Goal: Task Accomplishment & Management: Manage account settings

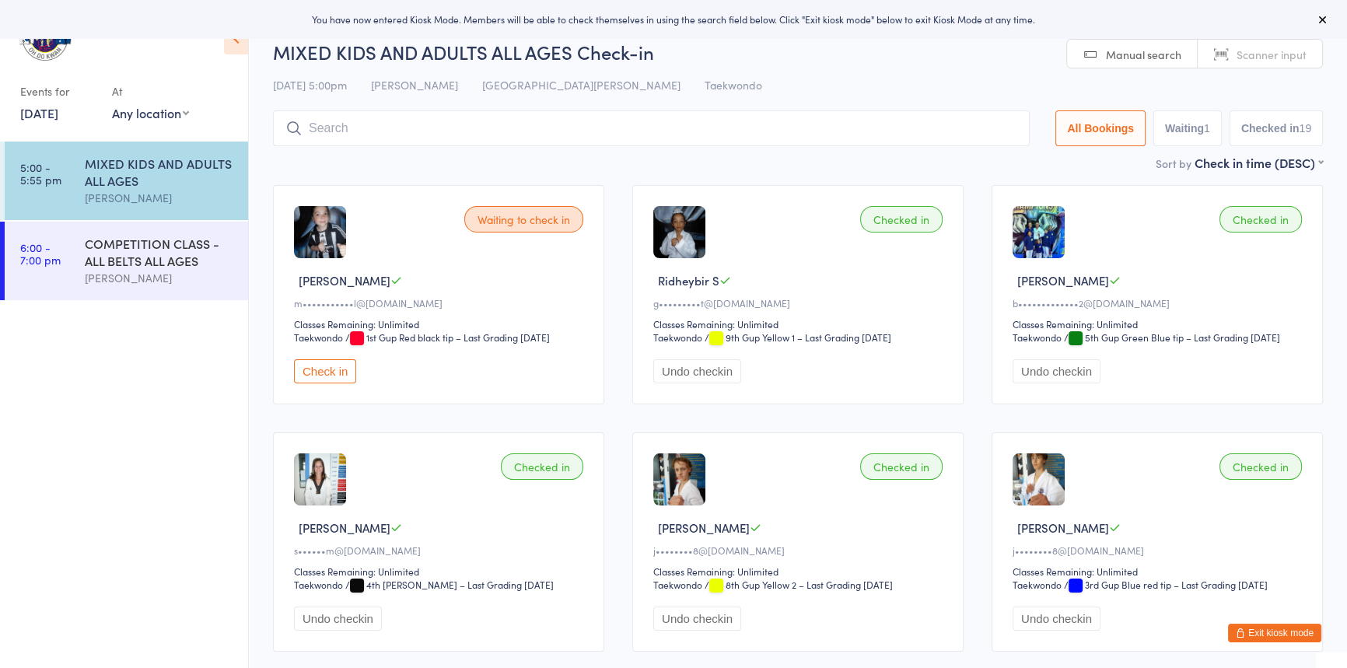
click at [1235, 629] on icon "button" at bounding box center [1239, 632] width 9 height 9
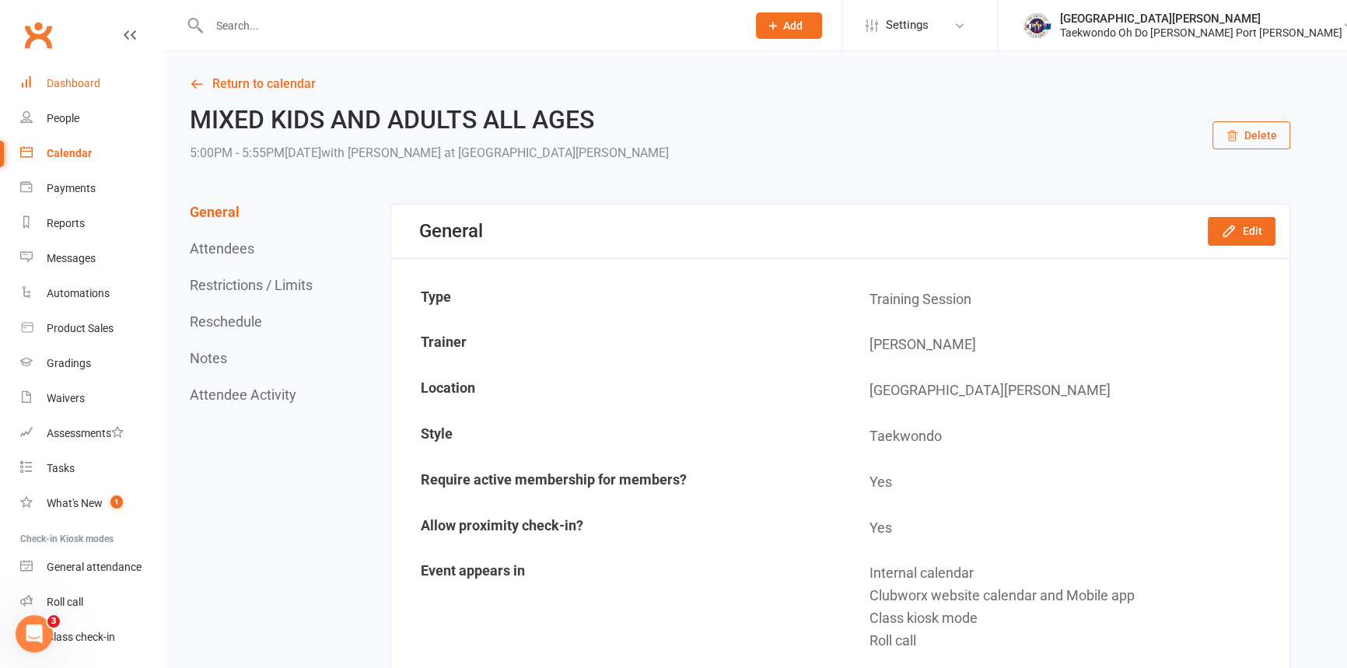
click at [79, 81] on div "Dashboard" at bounding box center [74, 83] width 54 height 12
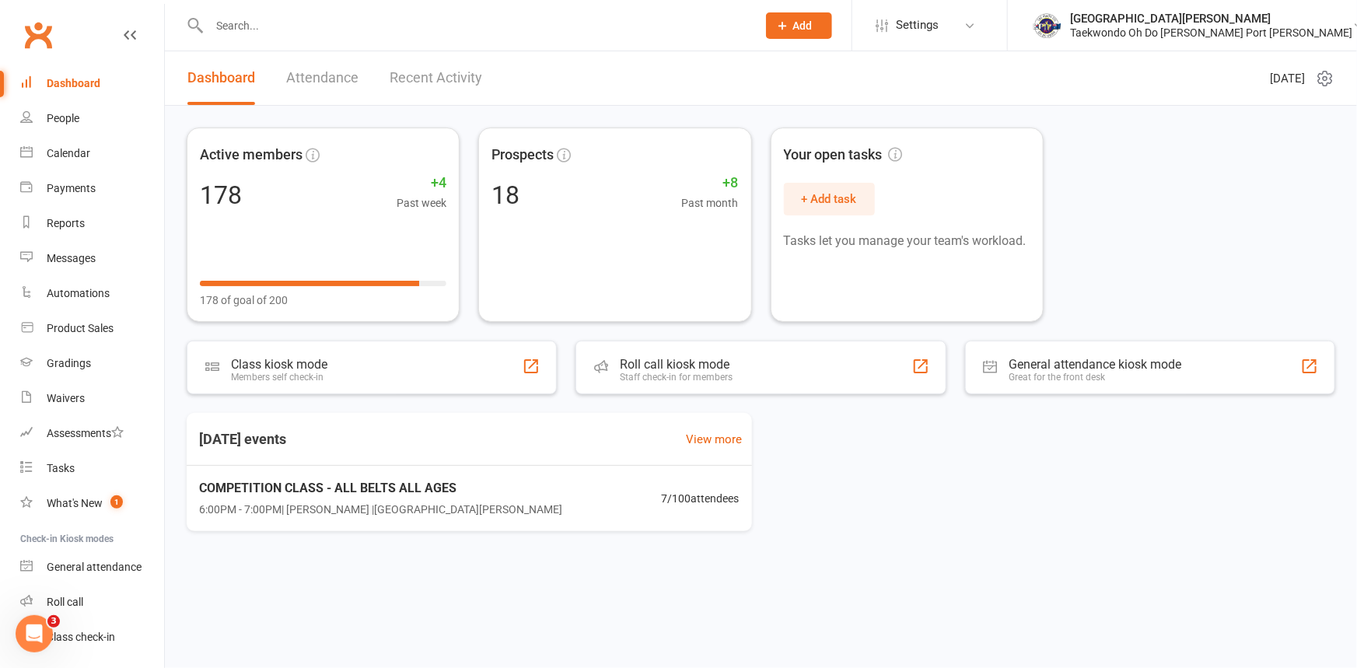
click at [247, 32] on input "text" at bounding box center [474, 26] width 541 height 22
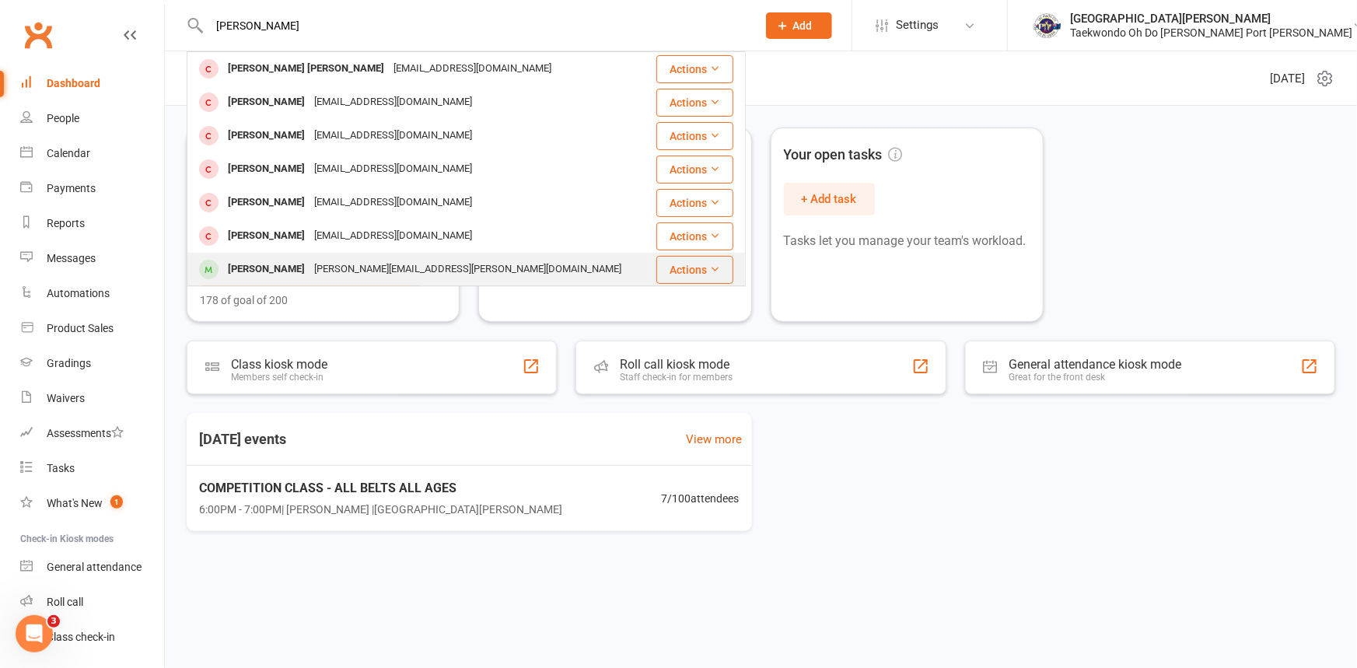
type input "peter"
click at [301, 271] on div "Peter Van Beekhuizen" at bounding box center [266, 269] width 86 height 23
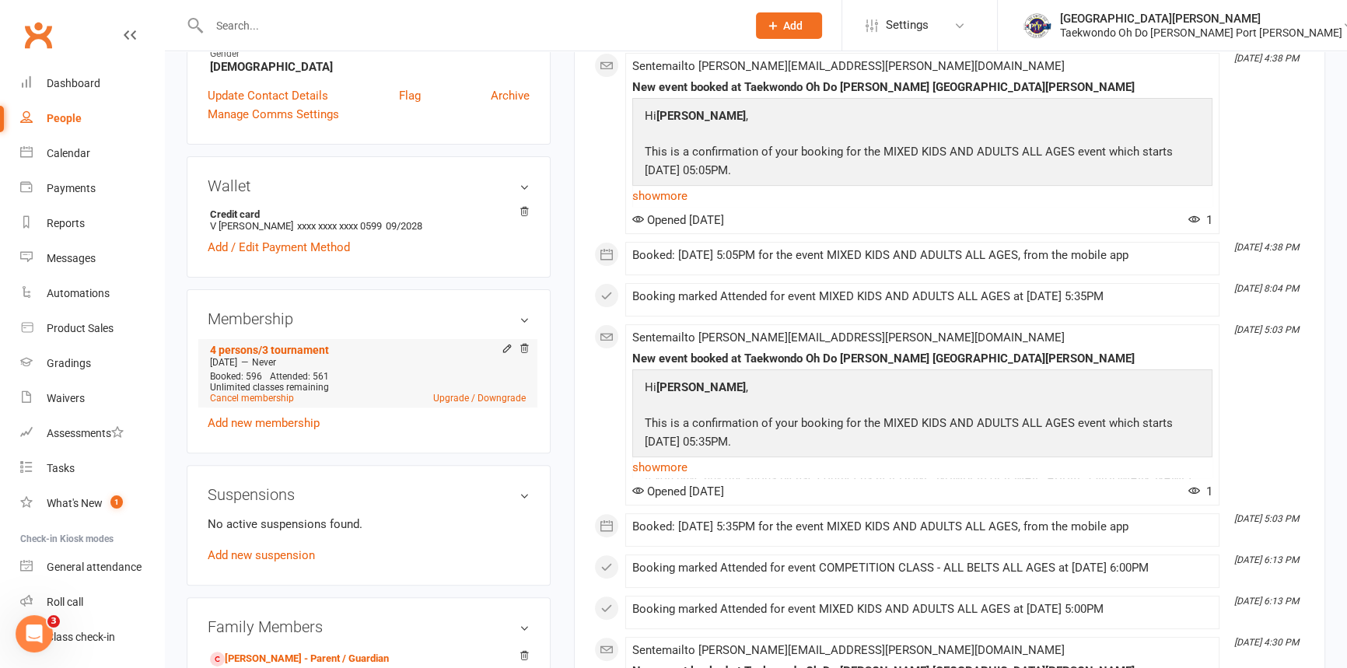
scroll to position [494, 0]
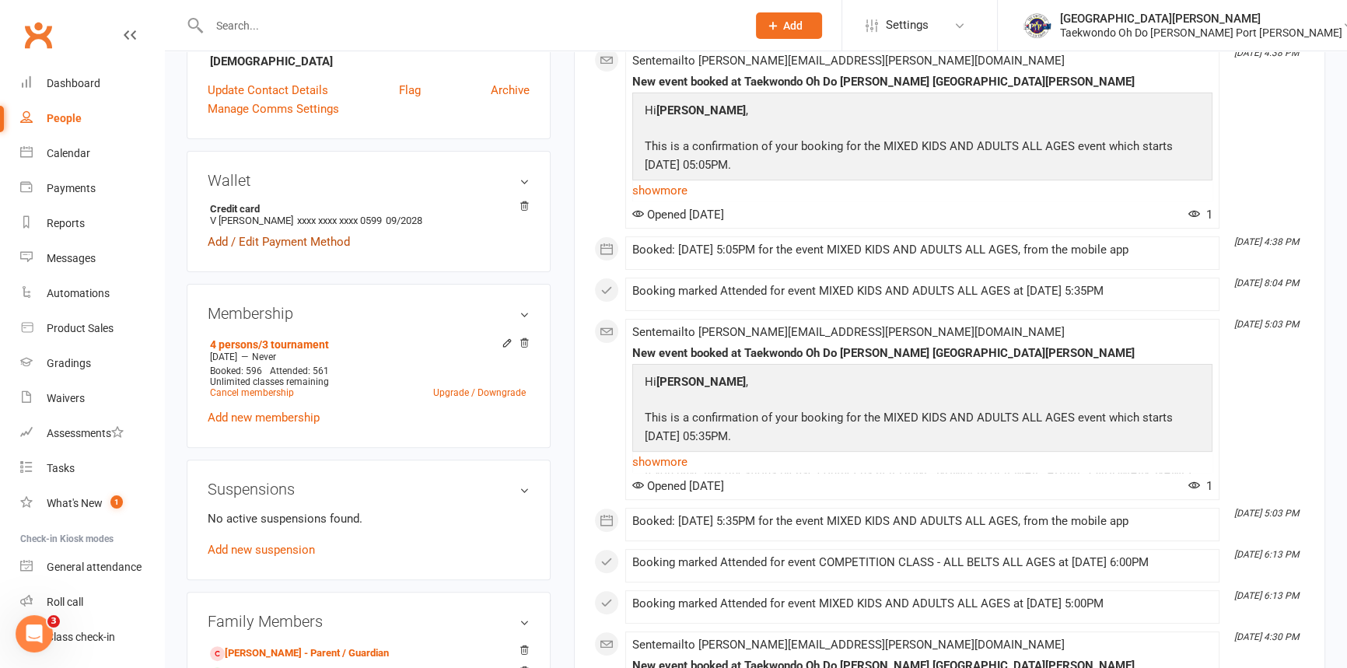
click at [272, 251] on link "Add / Edit Payment Method" at bounding box center [279, 241] width 142 height 19
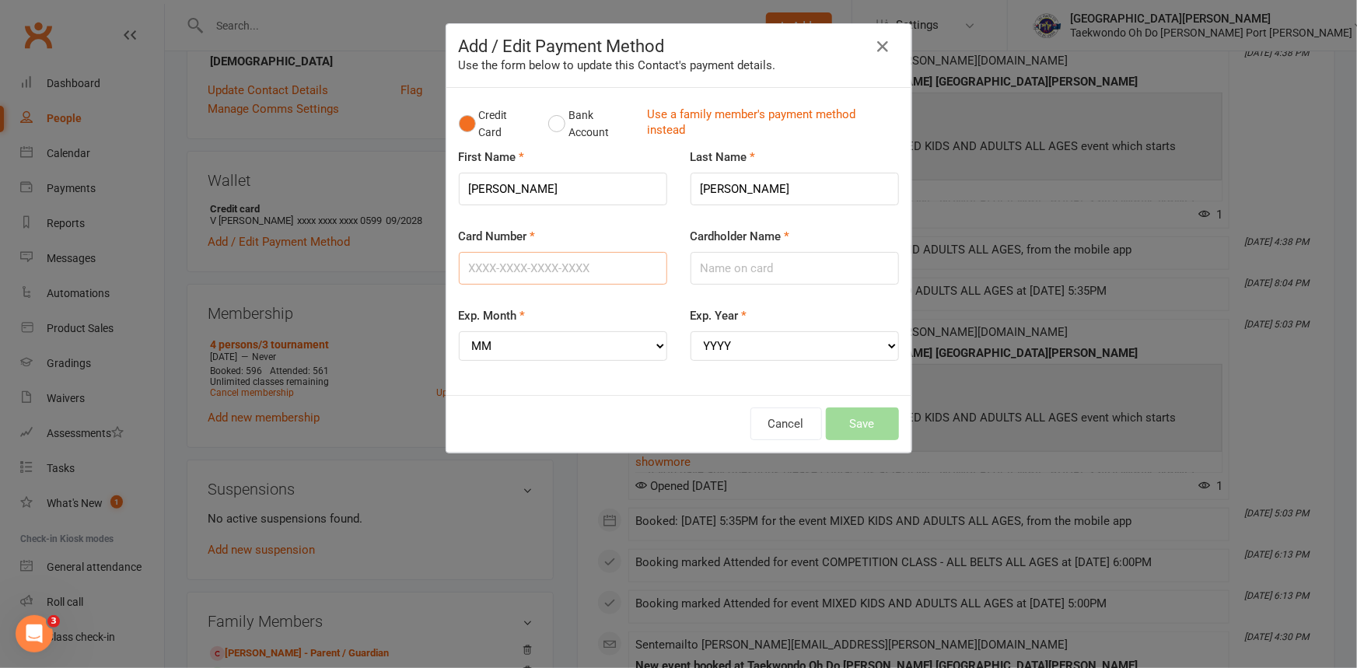
click at [498, 279] on input "Card Number" at bounding box center [563, 268] width 208 height 33
type input "5326555252029011"
click at [734, 275] on input "Cardholder Name" at bounding box center [794, 268] width 208 height 33
type input "Vicky Caldwell"
click at [627, 361] on select "MM 01 02 03 04 05 06 07 08 09 10 11 12" at bounding box center [563, 346] width 208 height 30
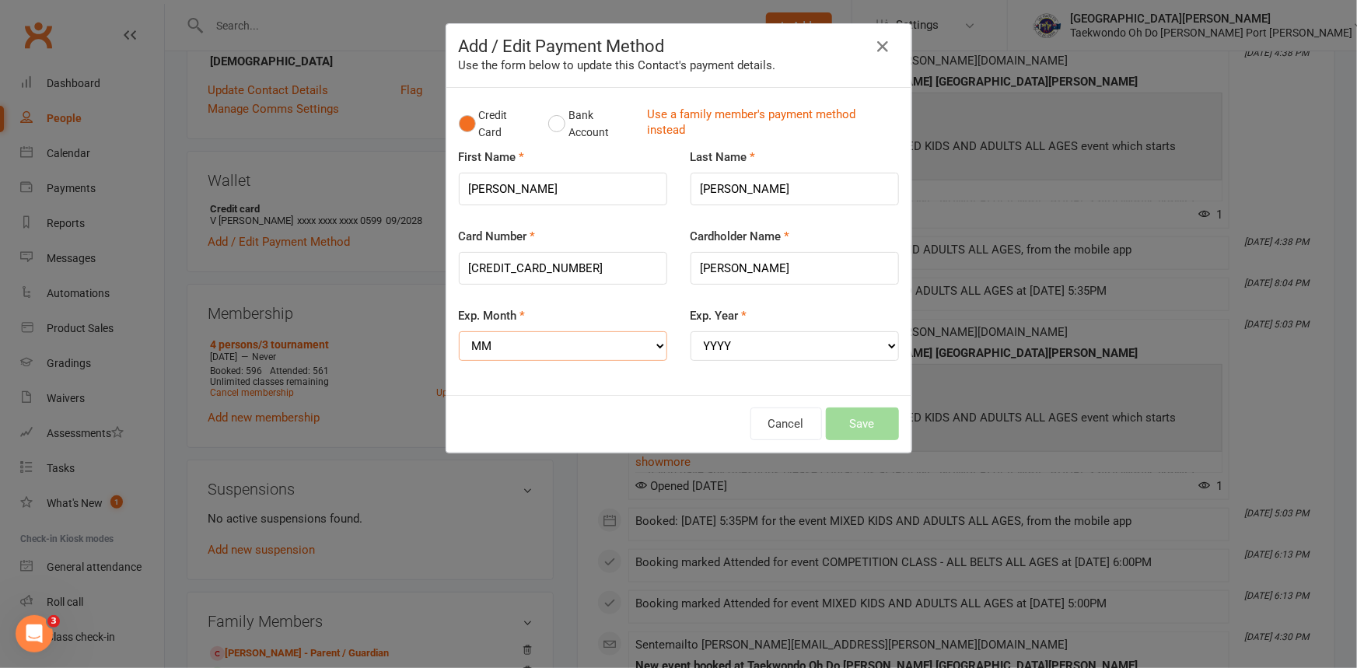
select select "09"
click at [459, 343] on select "MM 01 02 03 04 05 06 07 08 09 10 11 12" at bounding box center [563, 346] width 208 height 30
drag, startPoint x: 773, startPoint y: 356, endPoint x: 770, endPoint y: 364, distance: 8.4
click at [773, 358] on select "YYYY 2025 2026 2027 2028 2029 2030 2031 2032 2033 2034" at bounding box center [794, 346] width 208 height 30
select select "2028"
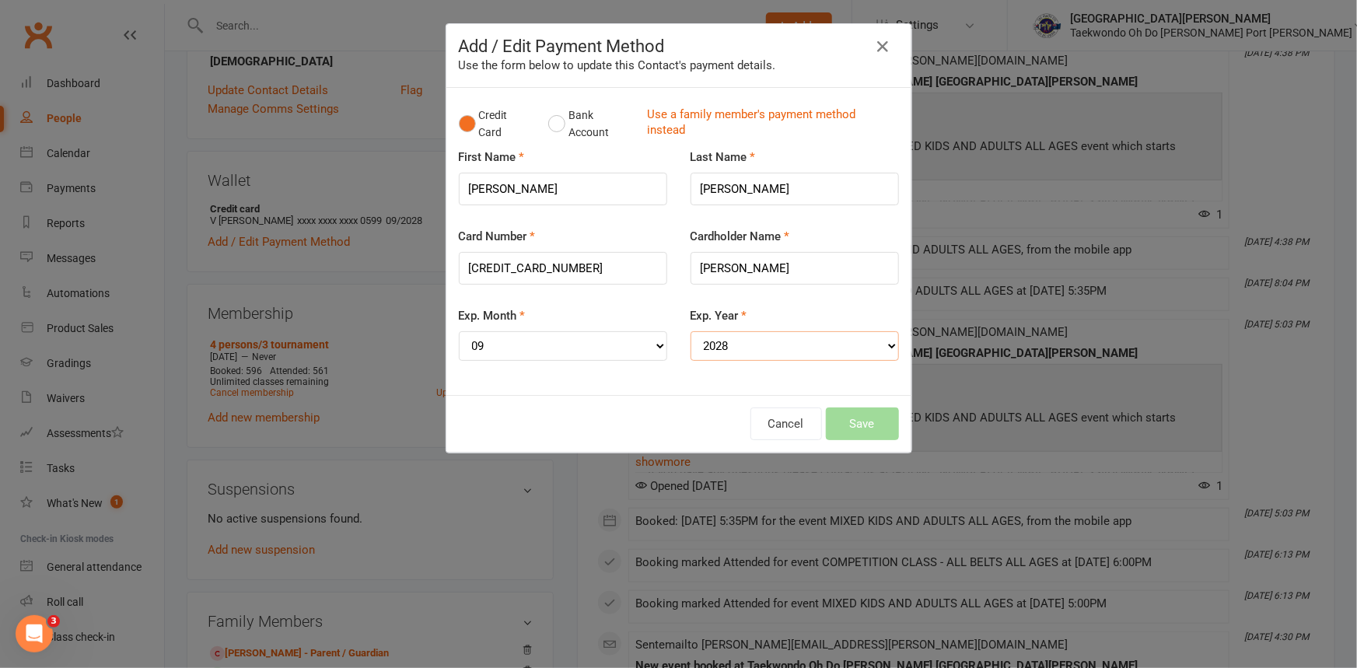
click at [690, 343] on select "YYYY 2025 2026 2027 2028 2029 2030 2031 2032 2033 2034" at bounding box center [794, 346] width 208 height 30
click at [855, 435] on button "Save" at bounding box center [862, 423] width 73 height 33
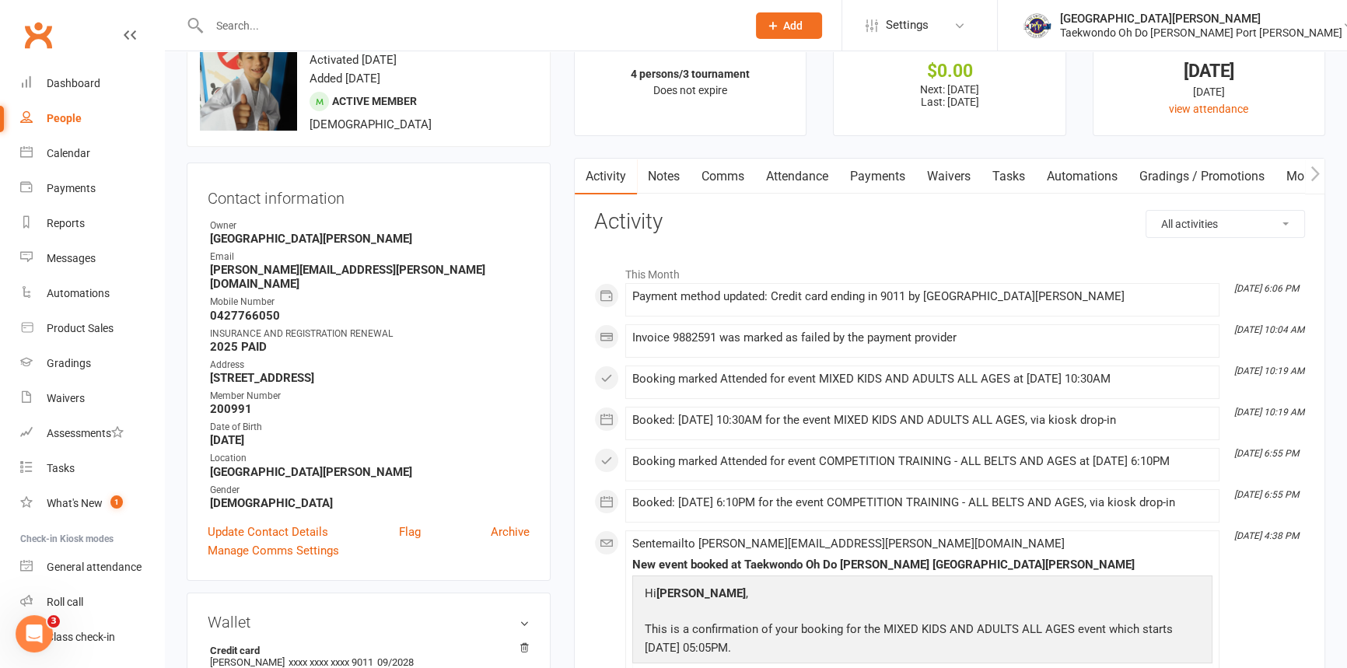
scroll to position [0, 0]
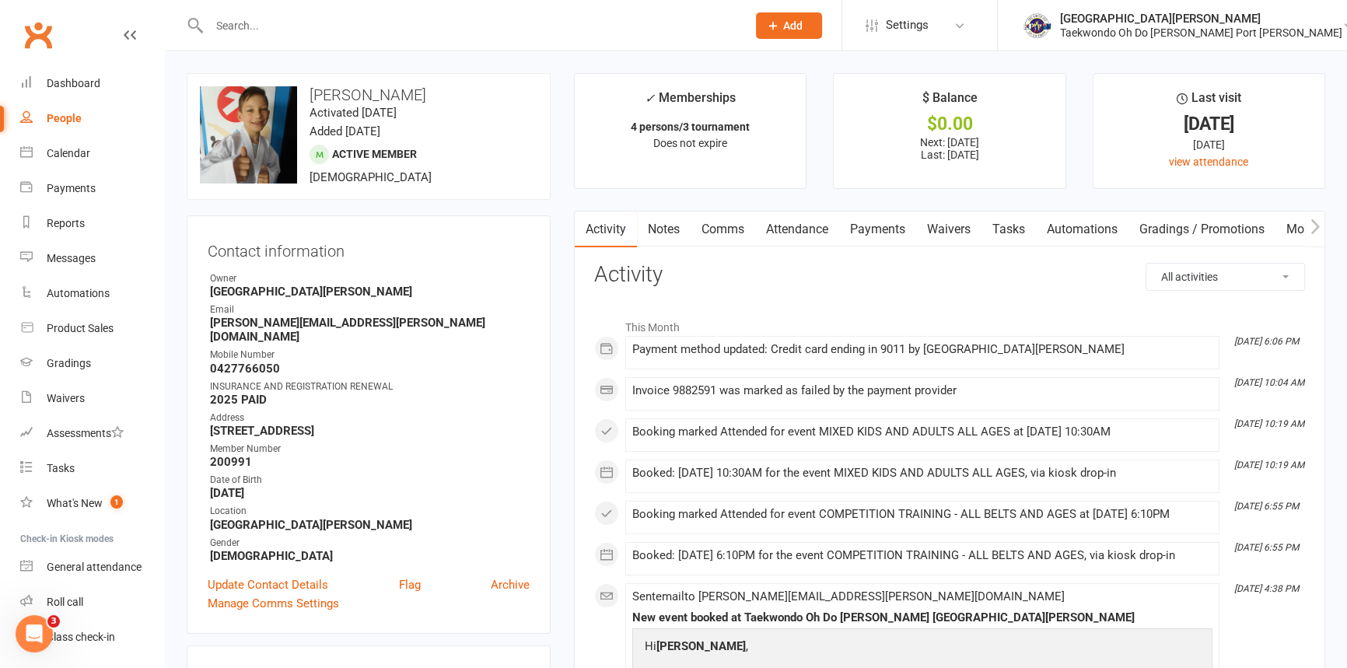
click at [865, 234] on link "Payments" at bounding box center [877, 229] width 77 height 36
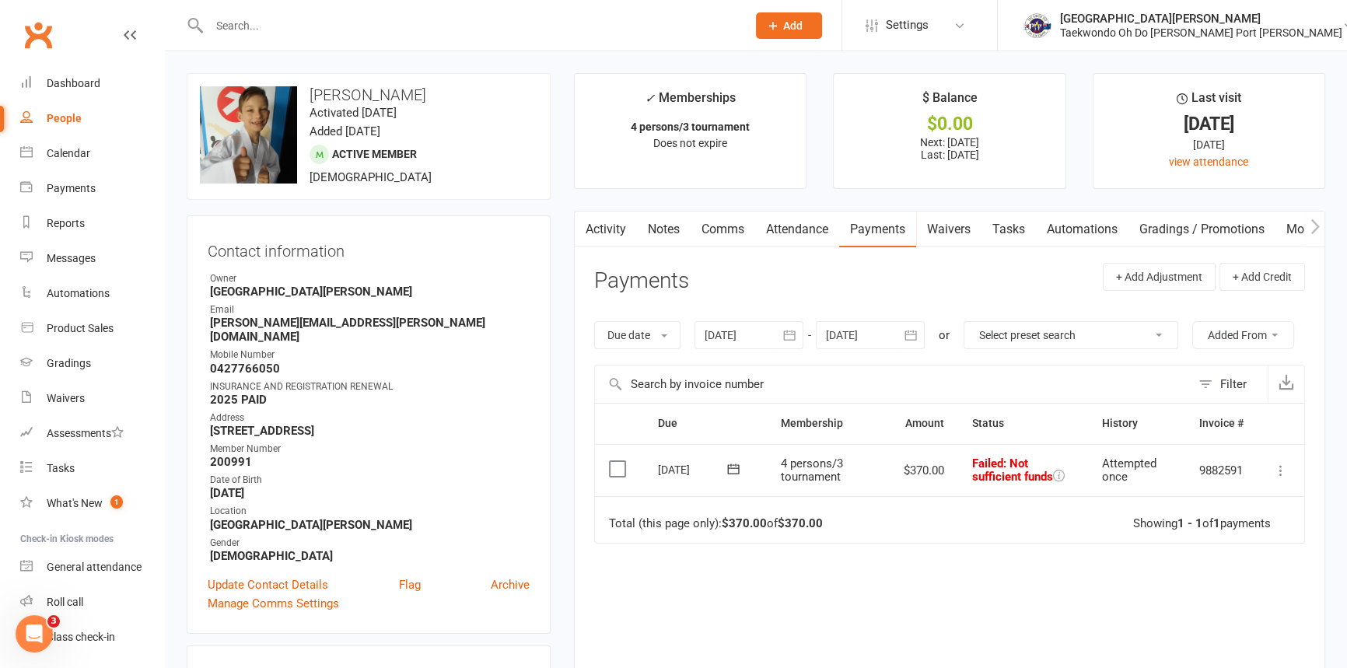
click at [732, 473] on icon at bounding box center [734, 468] width 12 height 10
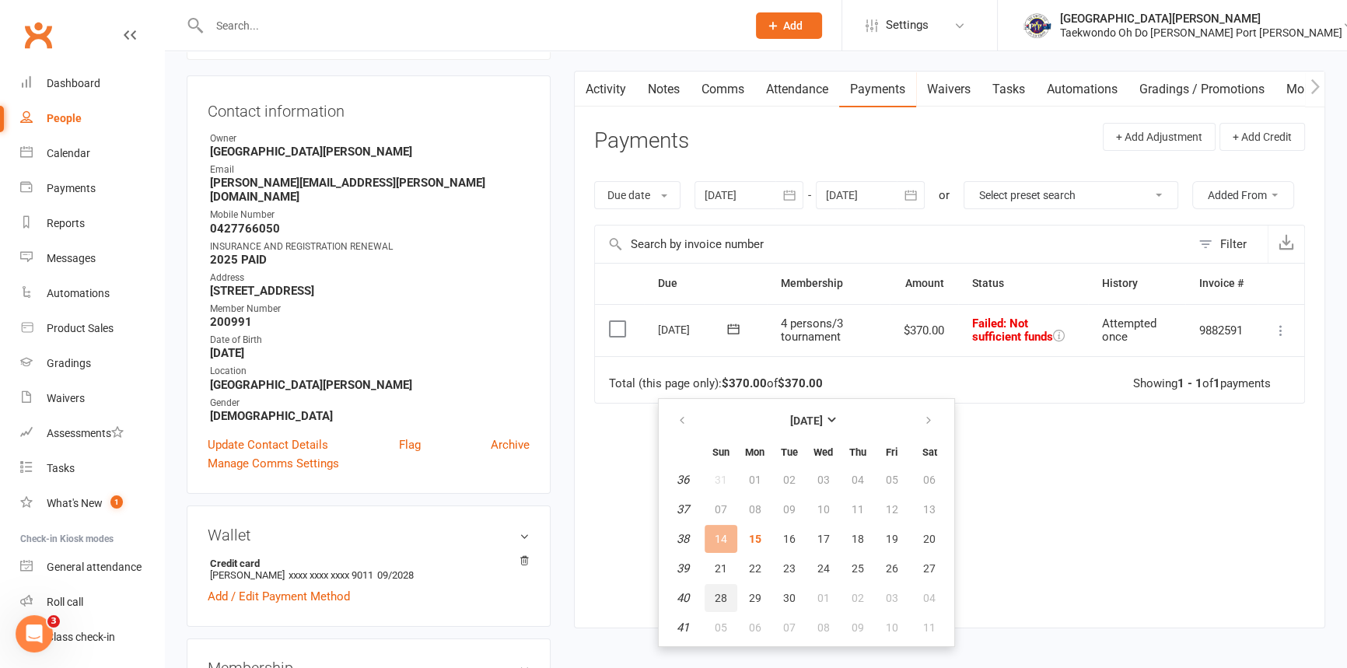
scroll to position [211, 0]
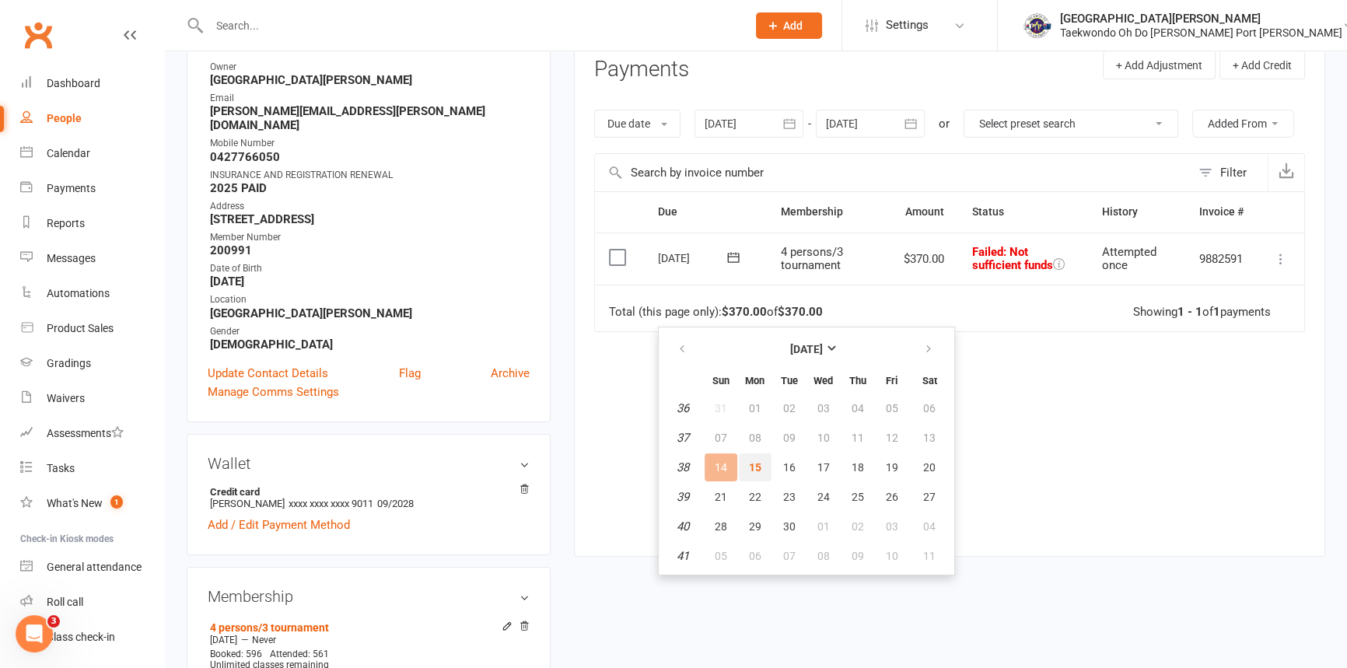
click at [759, 473] on span "15" at bounding box center [755, 467] width 12 height 12
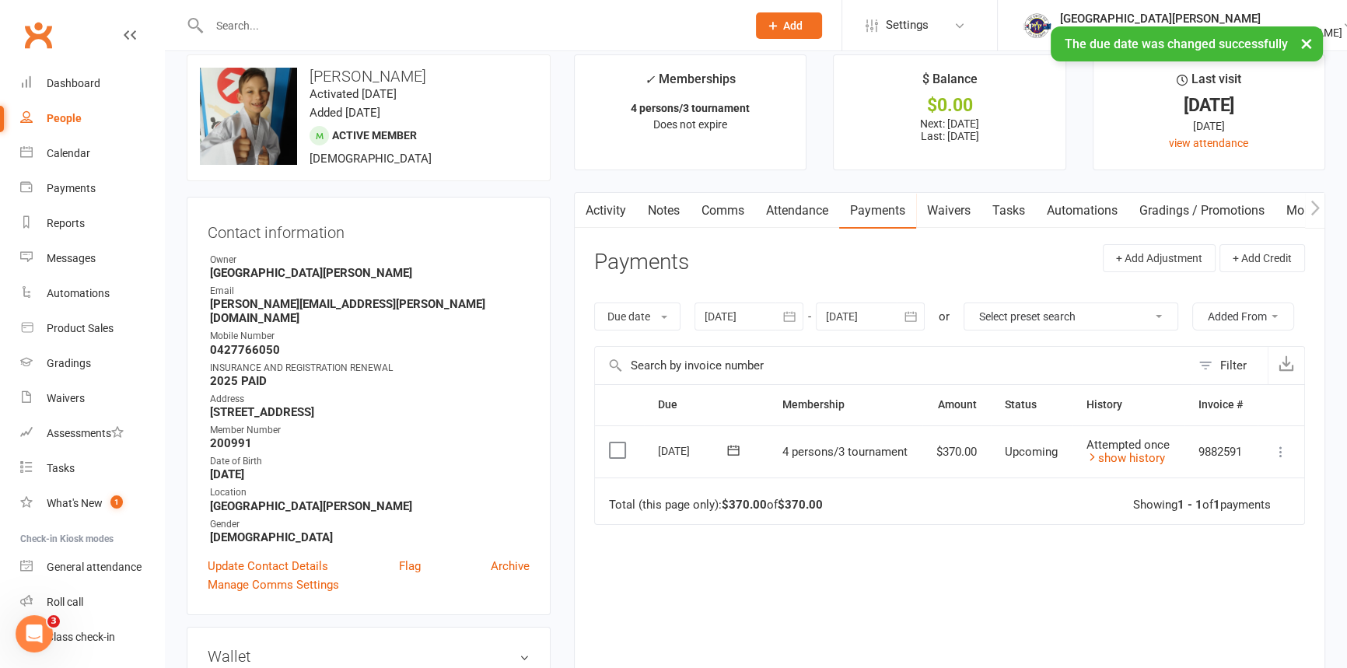
scroll to position [0, 0]
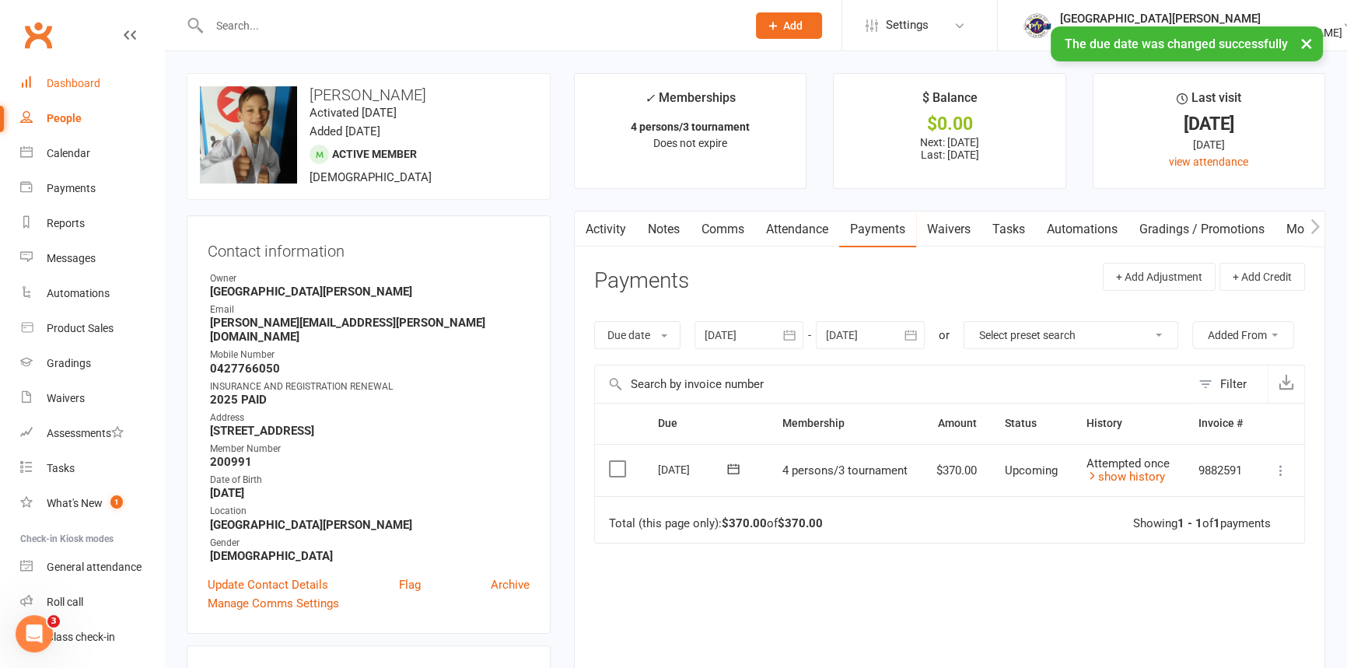
click at [70, 75] on link "Dashboard" at bounding box center [92, 83] width 144 height 35
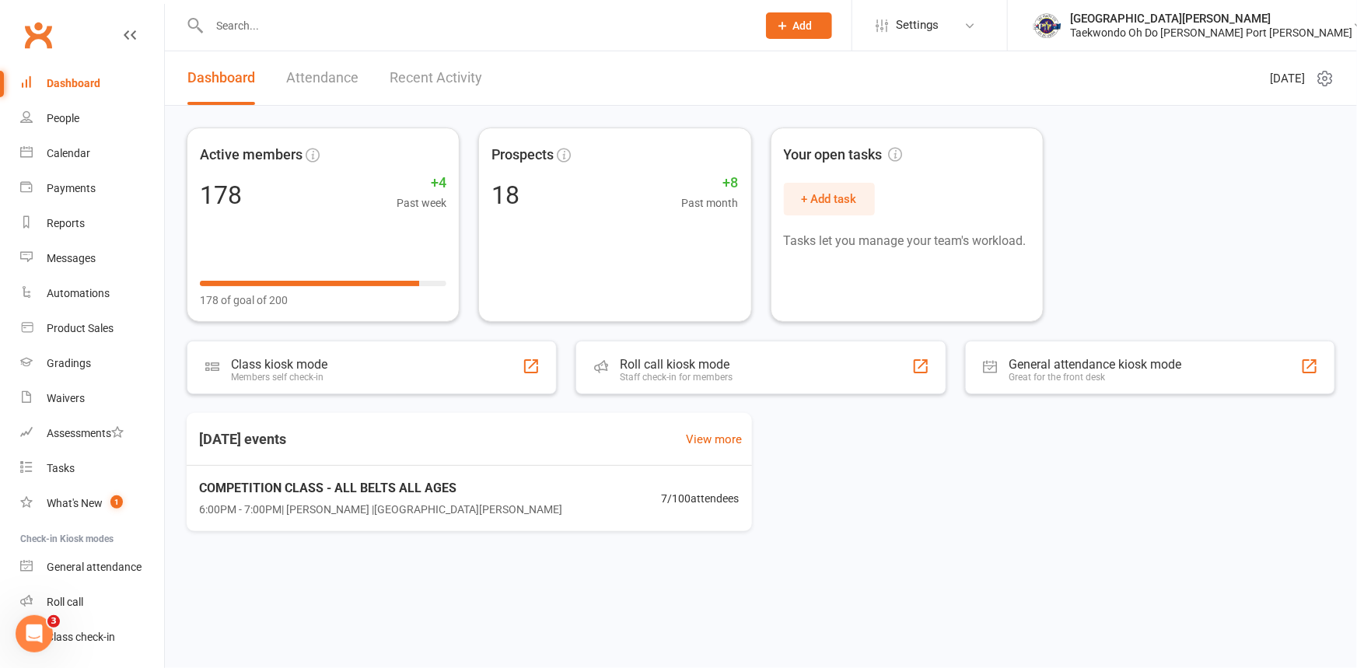
click at [20, 66] on link "Dashboard" at bounding box center [92, 83] width 144 height 35
click at [244, 23] on input "text" at bounding box center [474, 26] width 541 height 22
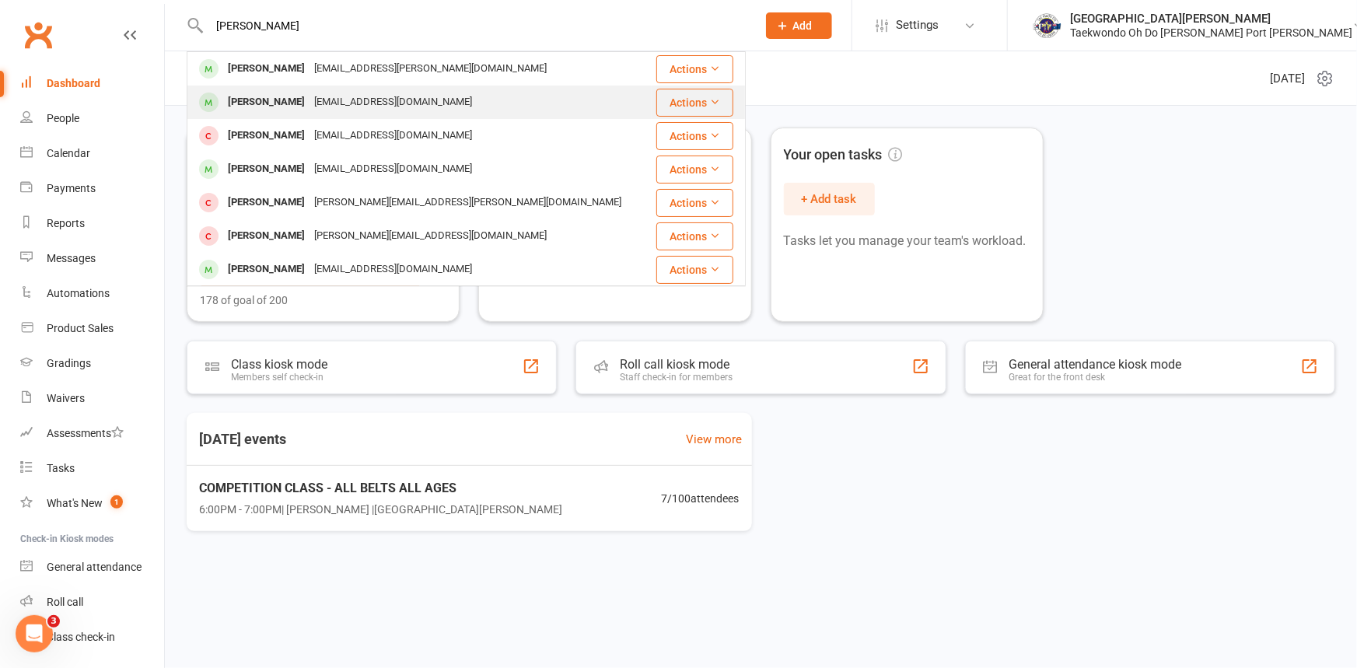
type input "annabelle"
click at [274, 99] on div "Annabelle Loughnan" at bounding box center [266, 102] width 86 height 23
